Goal: Task Accomplishment & Management: Manage account settings

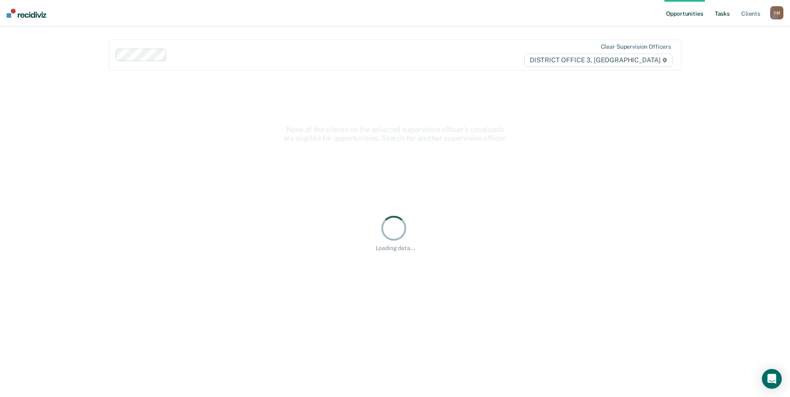
click at [718, 13] on link "Tasks" at bounding box center [722, 13] width 18 height 26
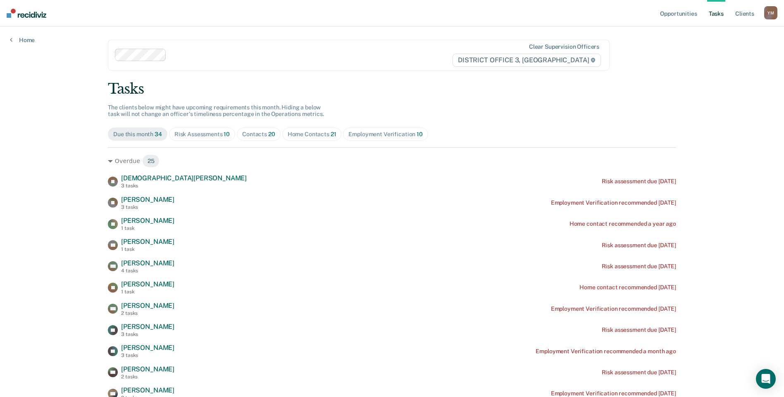
click at [256, 136] on div "Contacts 20" at bounding box center [258, 134] width 33 height 7
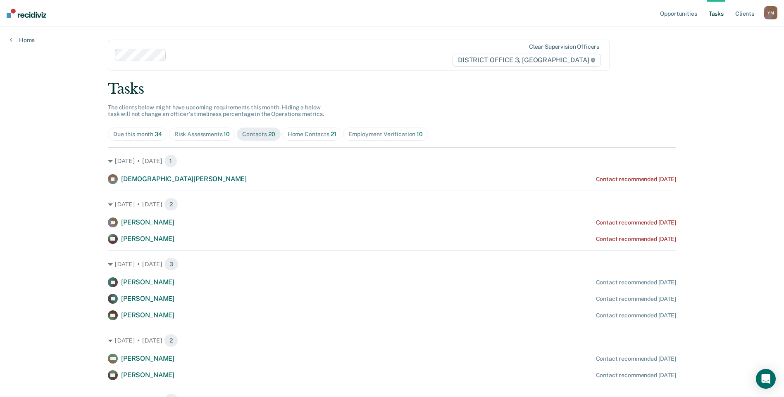
click at [302, 133] on div "Home Contacts 21" at bounding box center [312, 134] width 49 height 7
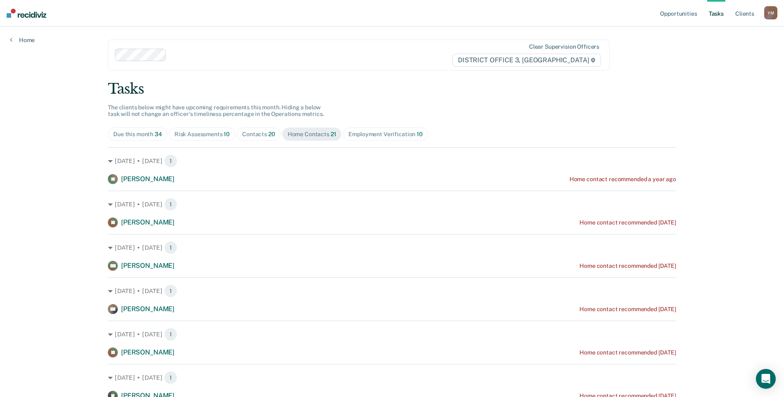
click at [364, 132] on div "Employment Verification 10" at bounding box center [385, 134] width 74 height 7
click at [207, 136] on div "Risk Assessments 10" at bounding box center [201, 134] width 55 height 7
click at [714, 16] on link "Tasks" at bounding box center [716, 13] width 18 height 26
click at [678, 16] on link "Opportunities" at bounding box center [678, 13] width 40 height 26
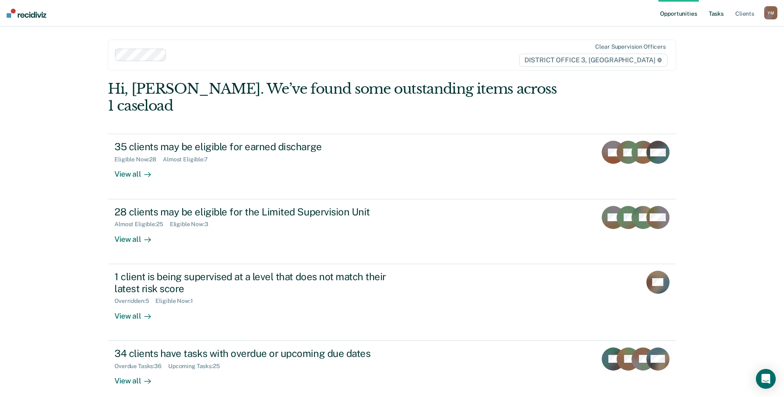
click at [720, 14] on link "Tasks" at bounding box center [716, 13] width 18 height 26
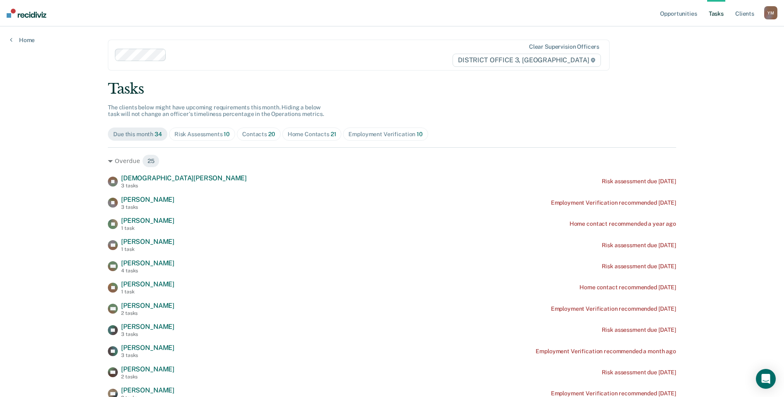
click at [264, 138] on span "Contacts 20" at bounding box center [259, 134] width 44 height 13
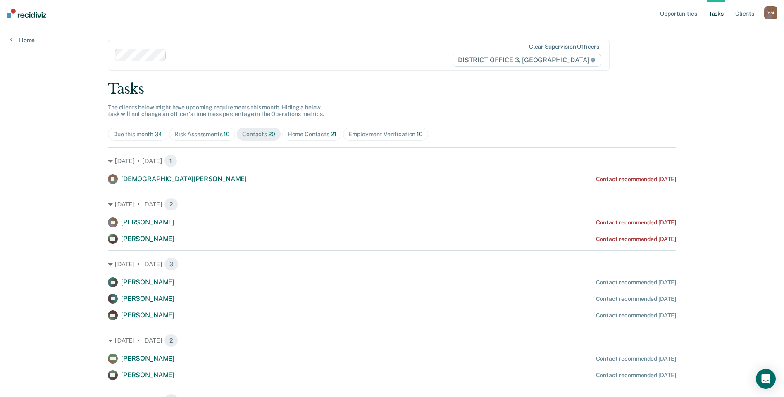
click at [300, 136] on div "Home Contacts 21" at bounding box center [312, 134] width 49 height 7
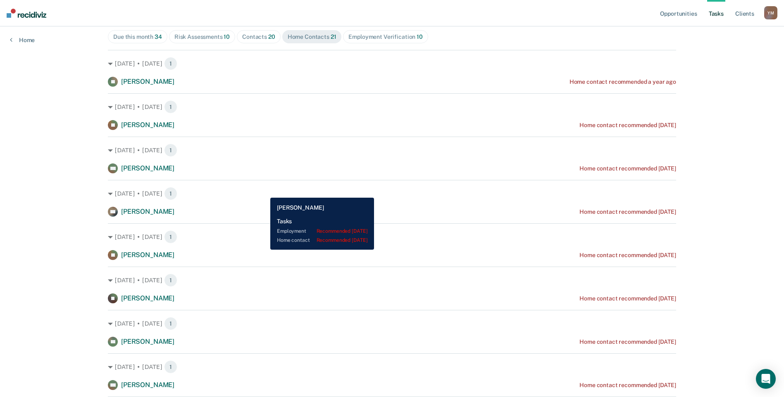
scroll to position [111, 0]
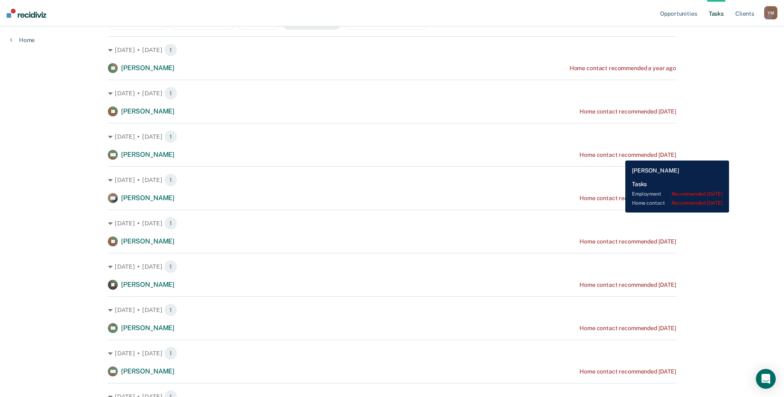
click at [619, 155] on div "Home contact recommended [DATE]" at bounding box center [627, 155] width 97 height 7
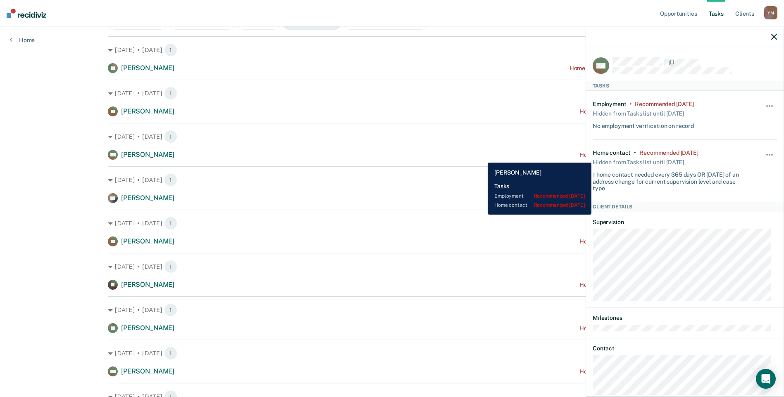
click at [481, 157] on div "MC [PERSON_NAME] Home contact recommended [DATE]" at bounding box center [392, 155] width 568 height 10
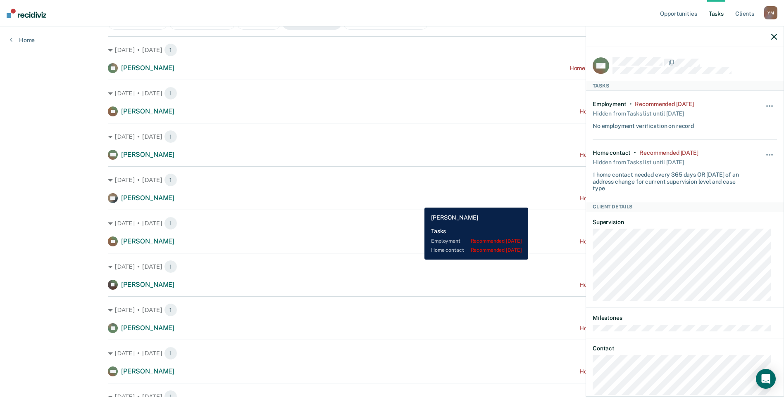
click at [418, 202] on div "DO [PERSON_NAME] Home contact recommended [DATE]" at bounding box center [392, 198] width 568 height 10
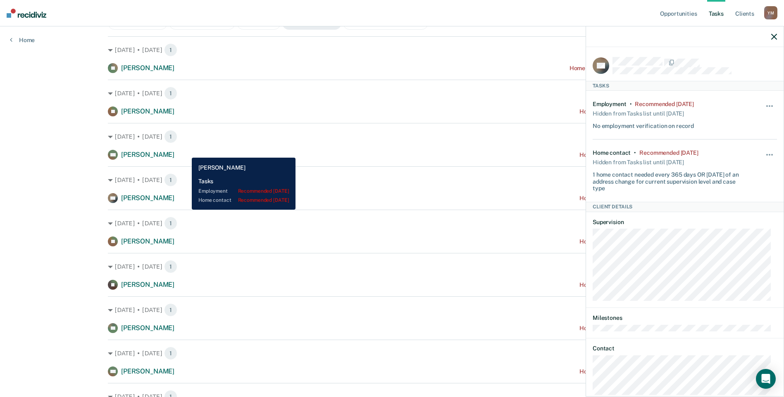
click at [188, 155] on div "MC [PERSON_NAME] Home contact recommended [DATE]" at bounding box center [392, 155] width 568 height 10
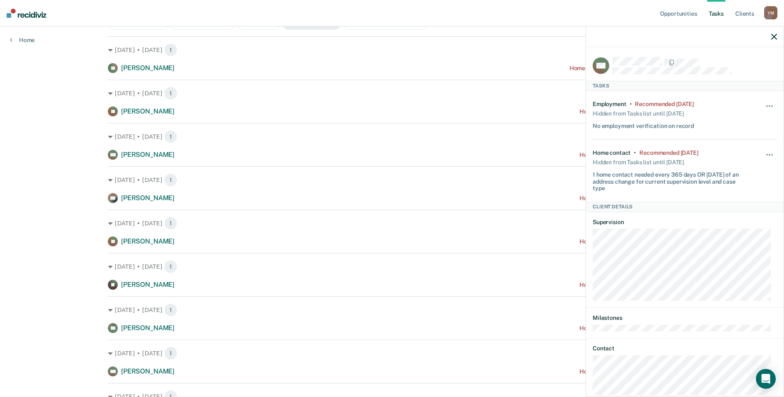
click at [632, 14] on nav "Opportunities Tasks Client s [PERSON_NAME] Y M Profile How it works Log Out" at bounding box center [392, 13] width 784 height 26
click at [765, 159] on button "button" at bounding box center [770, 158] width 14 height 13
click at [739, 220] on button "90 days" at bounding box center [746, 220] width 59 height 13
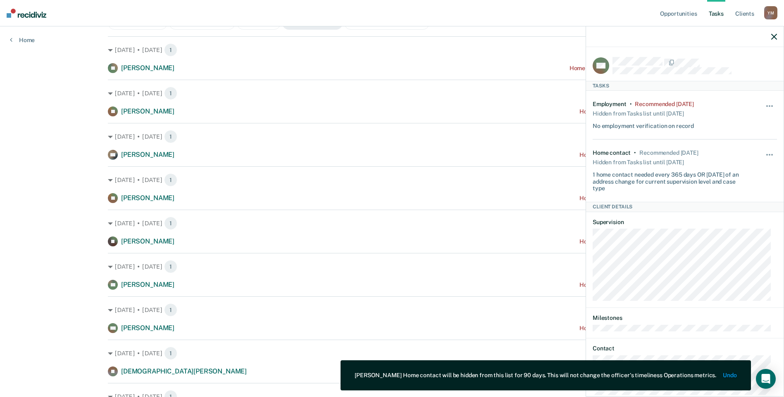
click at [778, 37] on div at bounding box center [684, 36] width 197 height 21
click at [776, 36] on icon "button" at bounding box center [774, 37] width 6 height 6
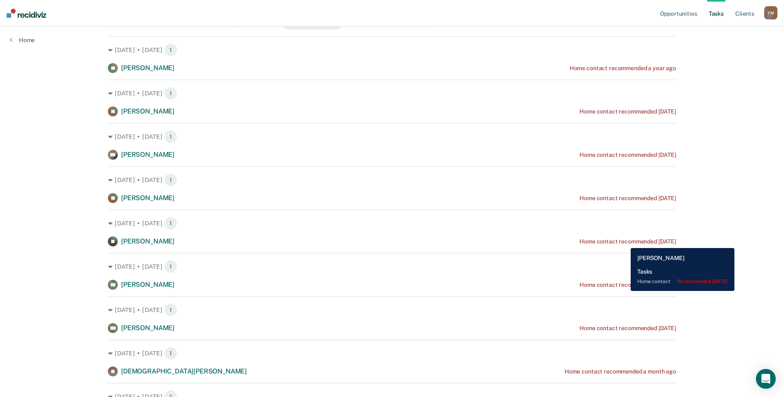
click at [624, 242] on div "Home contact recommended [DATE]" at bounding box center [627, 241] width 97 height 7
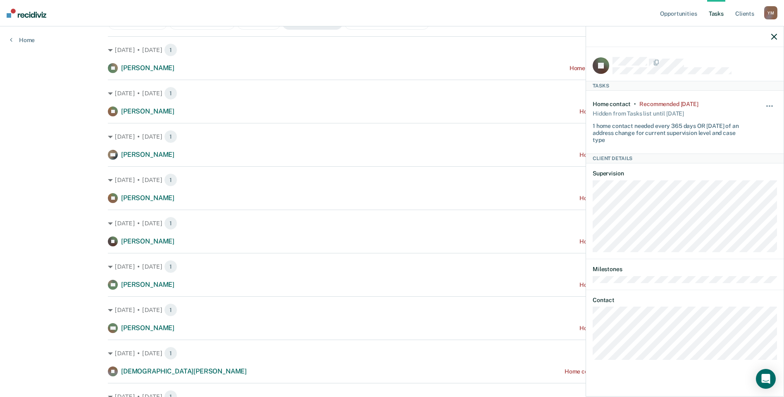
click at [765, 102] on div "Hide from tasks list for... 7 days 30 days 90 days" at bounding box center [770, 122] width 14 height 43
click at [765, 108] on button "button" at bounding box center [770, 110] width 14 height 13
click at [745, 173] on button "90 days" at bounding box center [746, 172] width 59 height 13
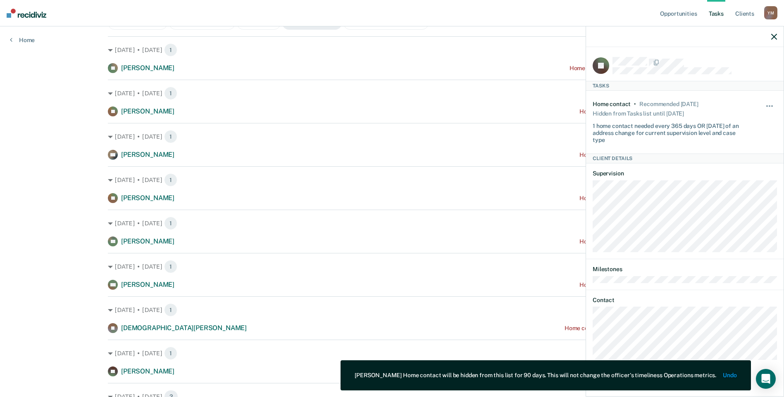
click at [774, 35] on icon "button" at bounding box center [774, 37] width 6 height 6
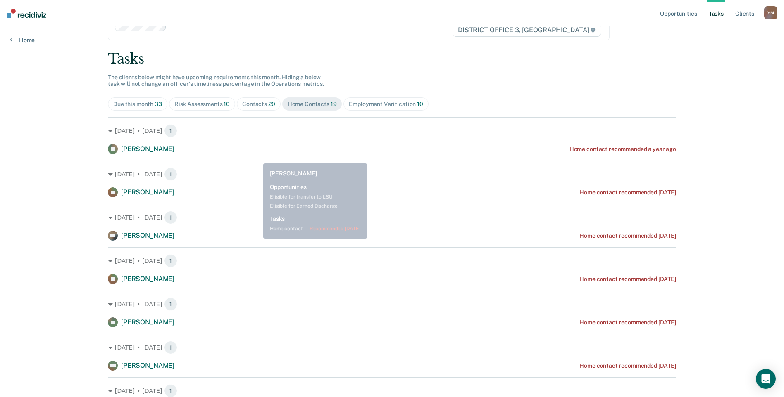
scroll to position [0, 0]
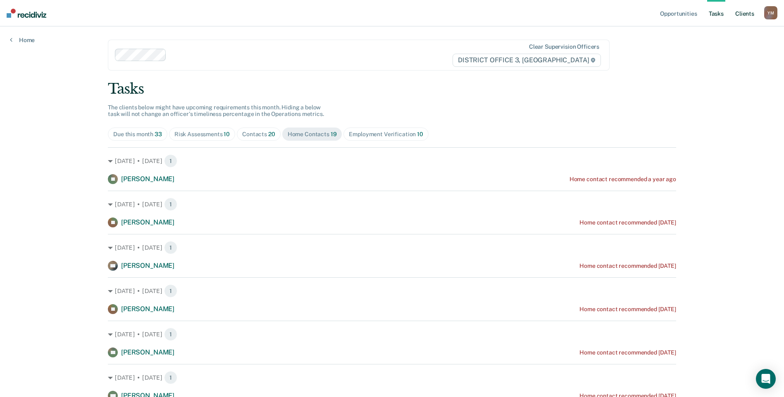
click at [740, 14] on link "Client s" at bounding box center [744, 13] width 22 height 26
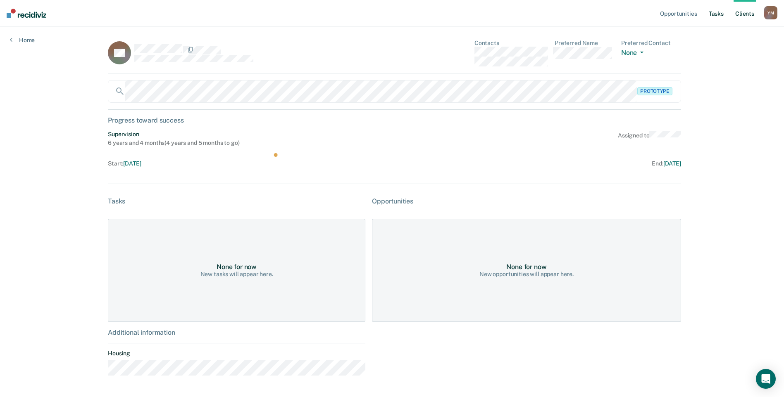
click at [716, 14] on link "Tasks" at bounding box center [716, 13] width 18 height 26
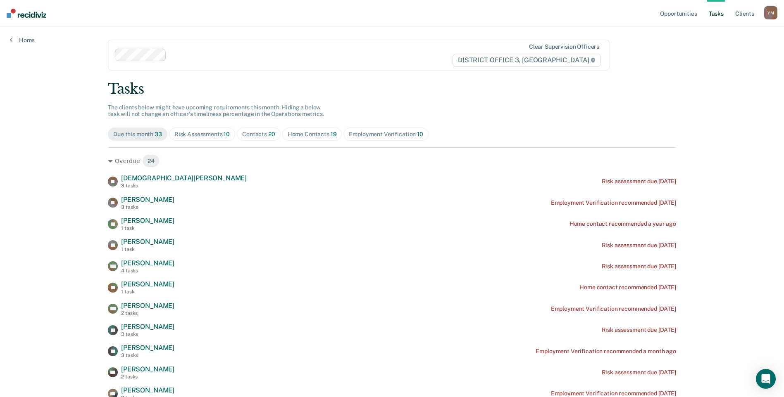
click at [289, 130] on span "Home Contacts 19" at bounding box center [312, 134] width 60 height 13
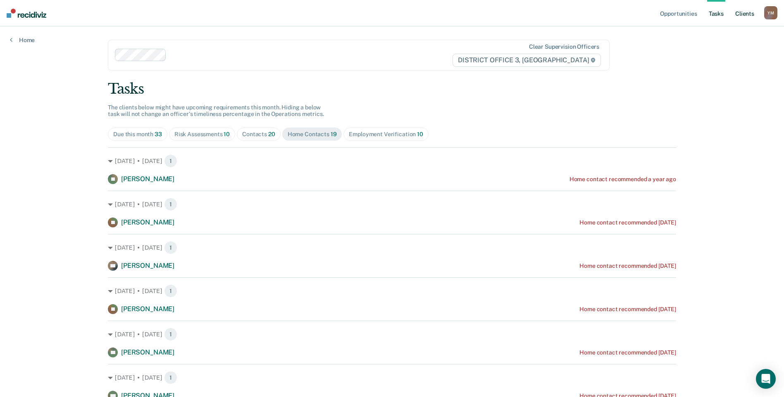
click at [742, 12] on link "Client s" at bounding box center [744, 13] width 22 height 26
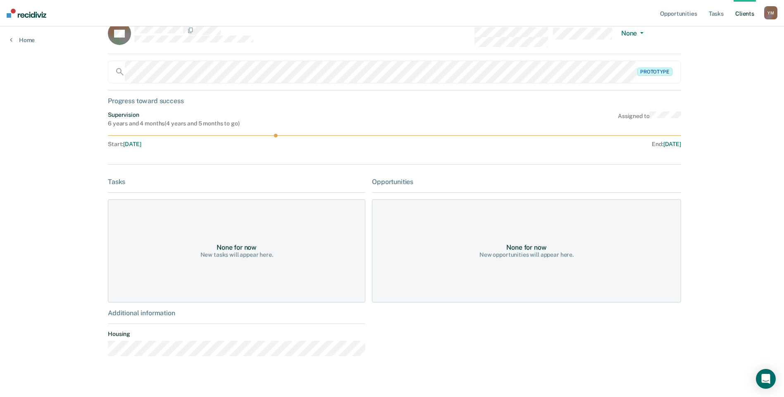
scroll to position [29, 0]
